Goal: Task Accomplishment & Management: Use online tool/utility

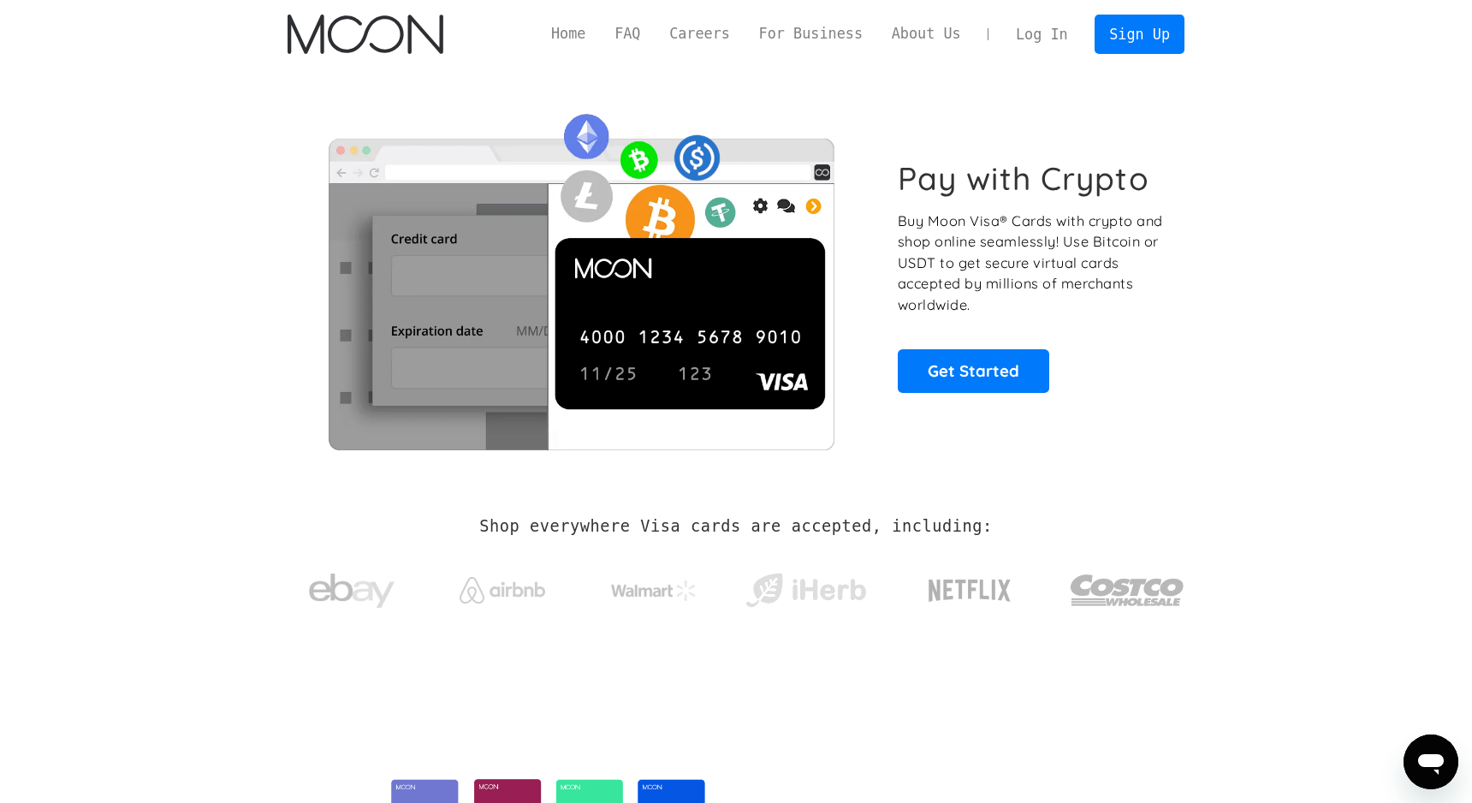
click at [1035, 33] on link "Log In" at bounding box center [1041, 34] width 80 height 38
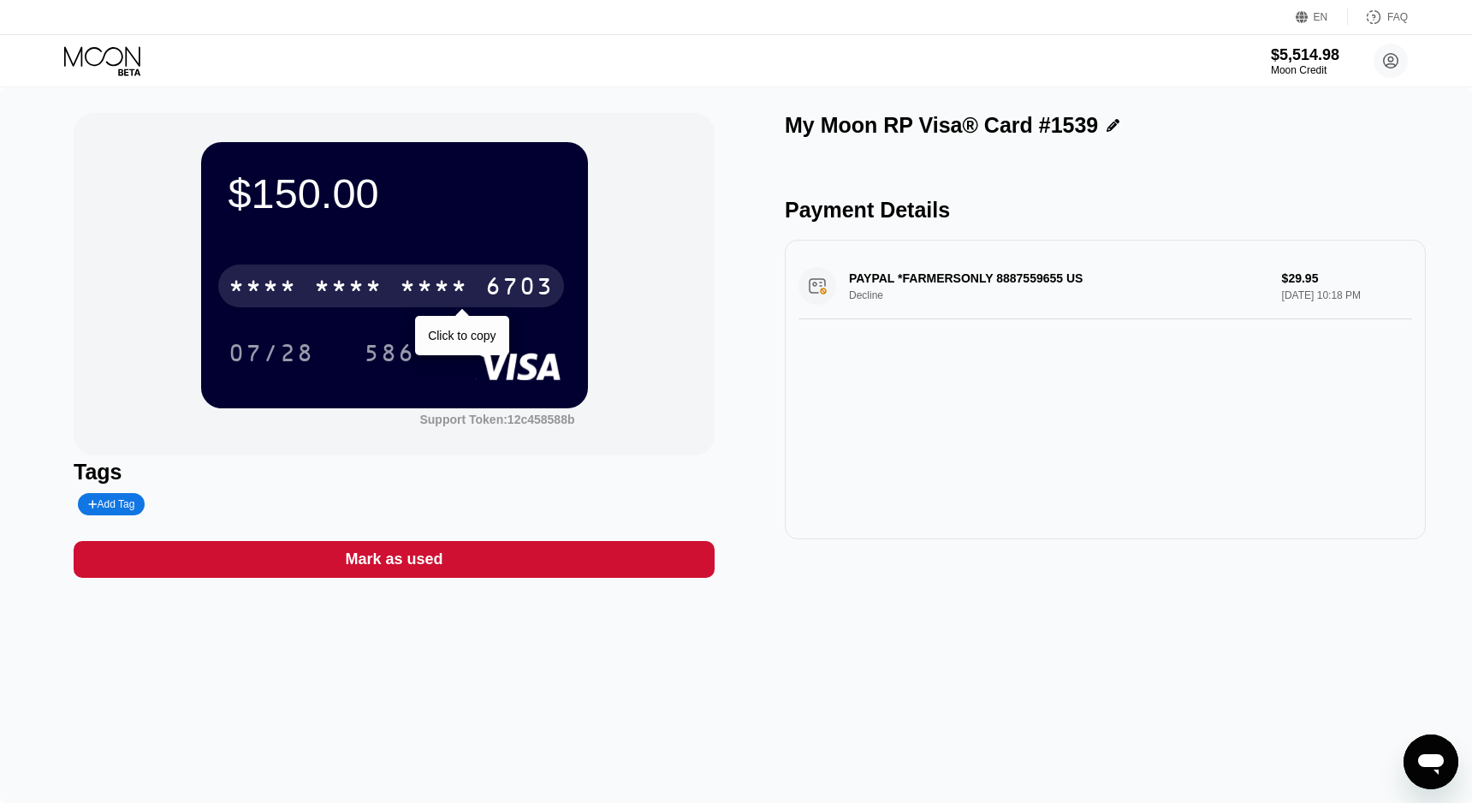
click at [403, 301] on div "* * * *" at bounding box center [434, 288] width 68 height 27
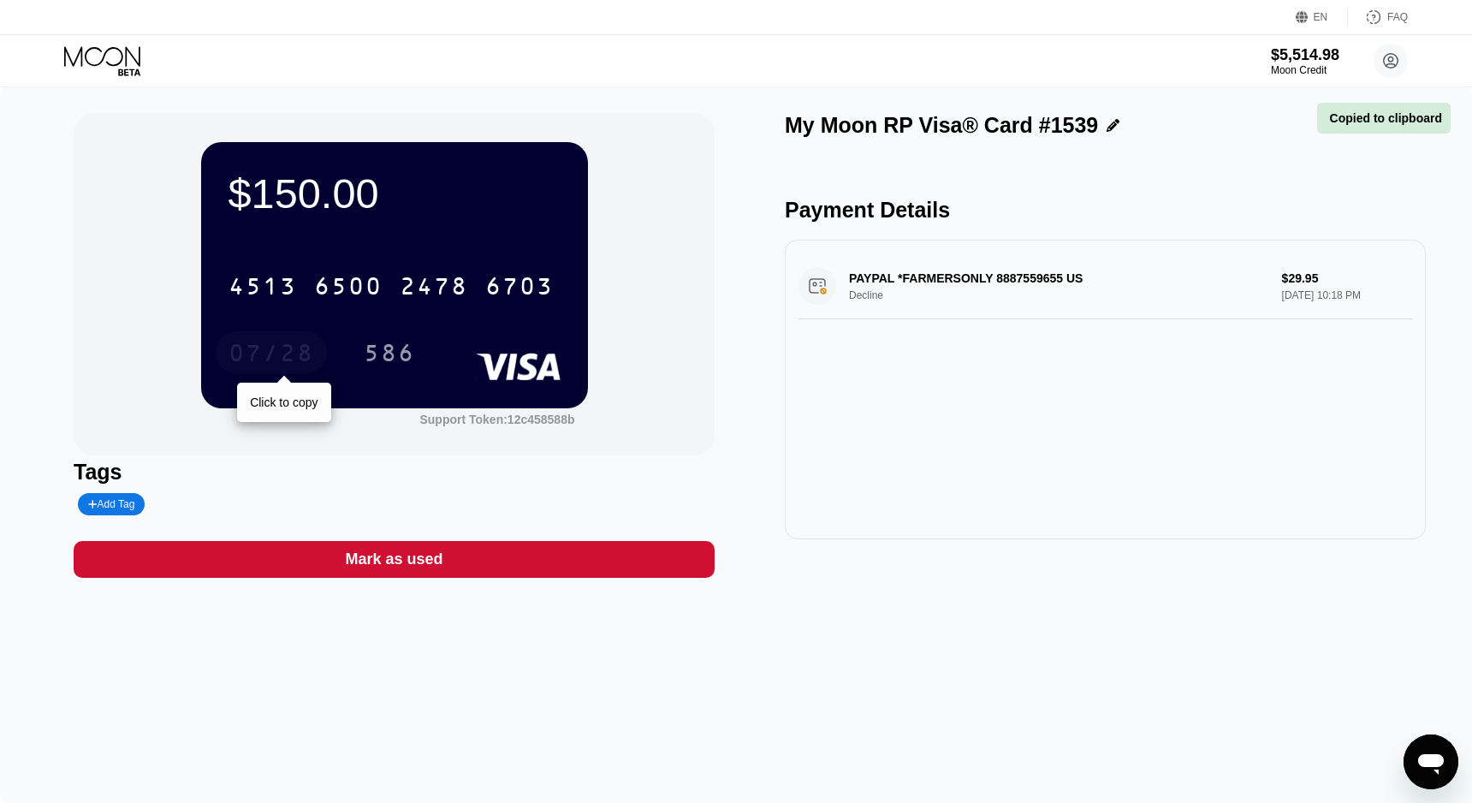
click at [301, 359] on div "07/28" at bounding box center [271, 354] width 86 height 27
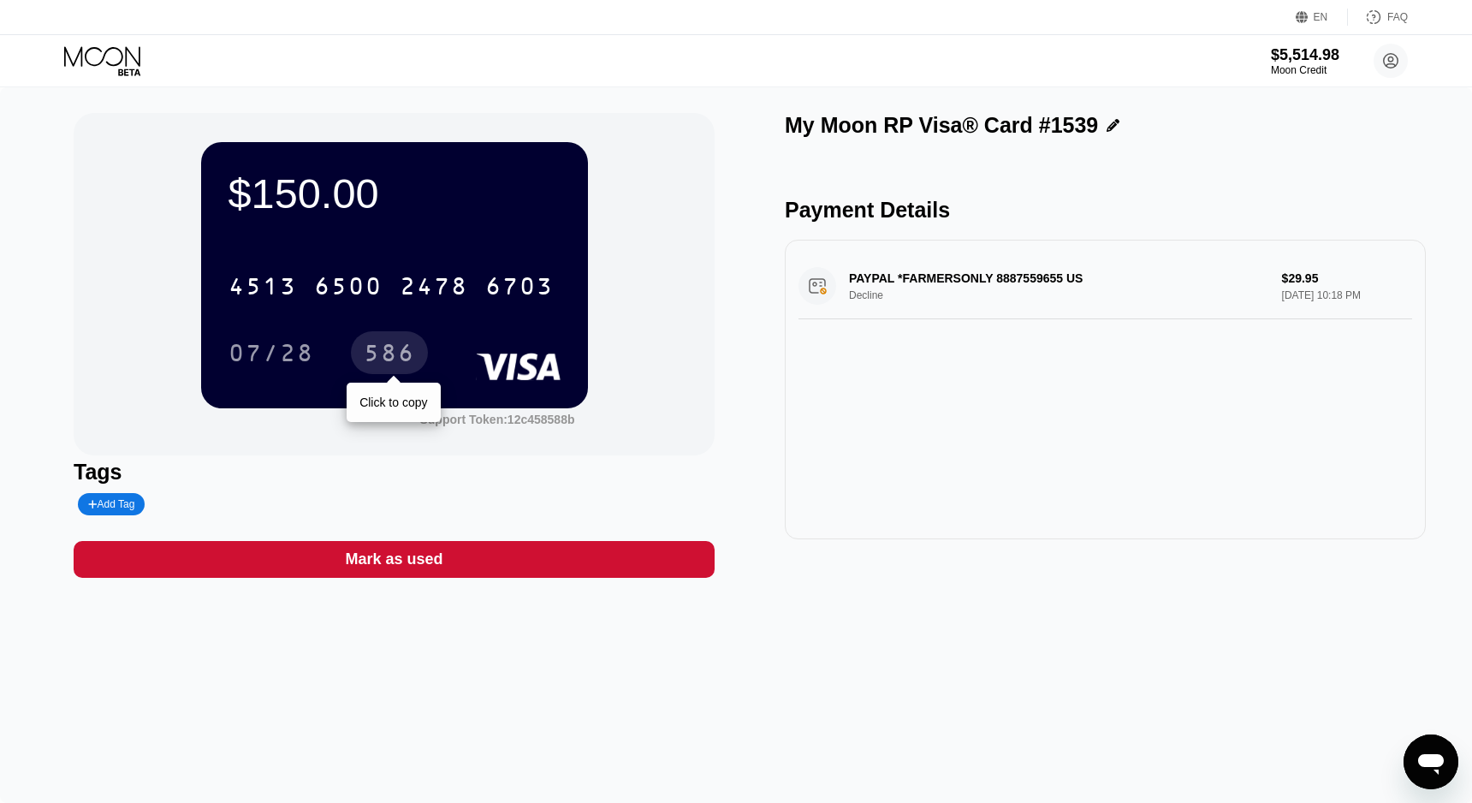
click at [382, 350] on div "586" at bounding box center [389, 354] width 51 height 27
click at [293, 201] on div "$150.00" at bounding box center [394, 193] width 332 height 48
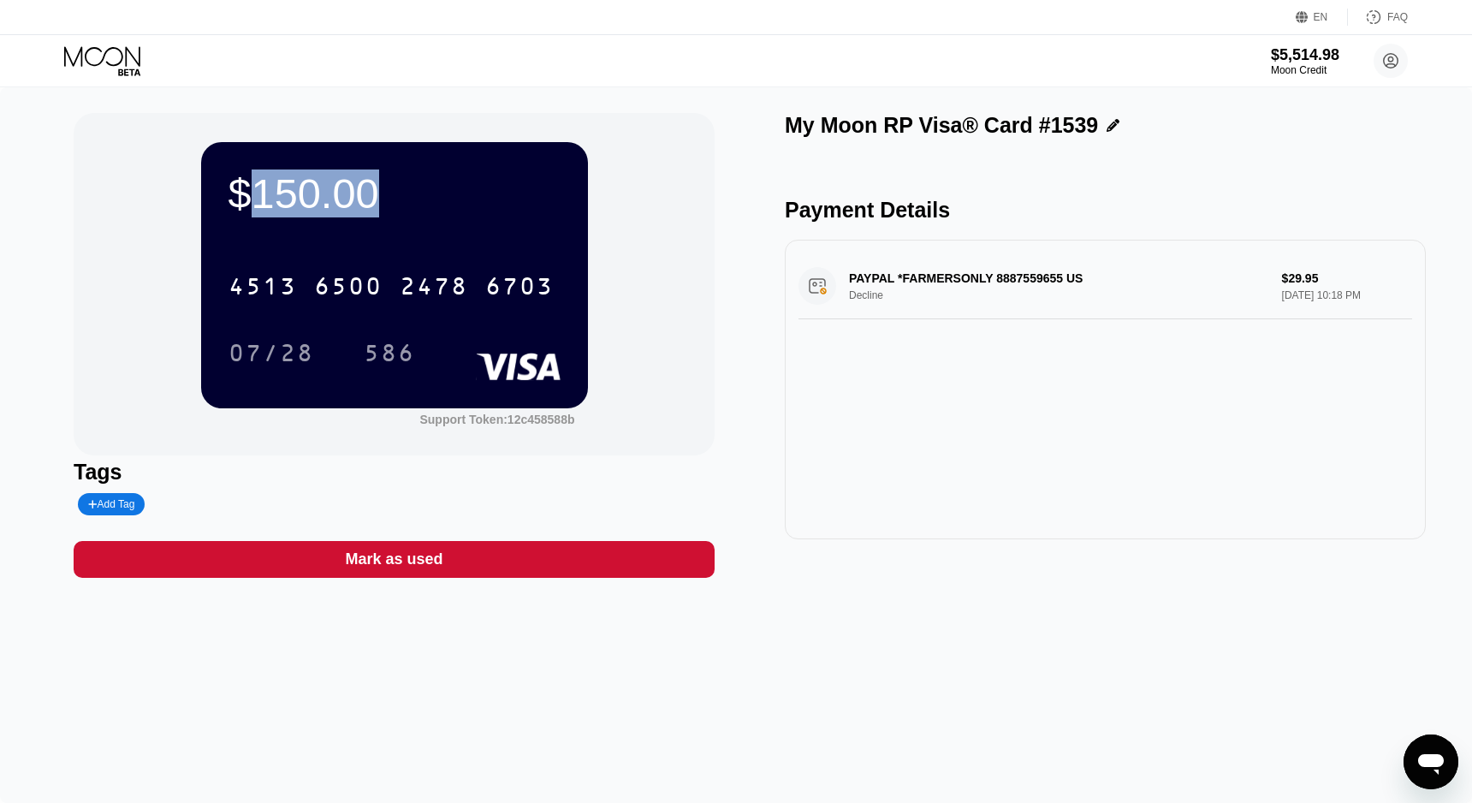
click at [293, 201] on div "$150.00" at bounding box center [394, 193] width 332 height 48
copy div "$150.00"
